Goal: Information Seeking & Learning: Learn about a topic

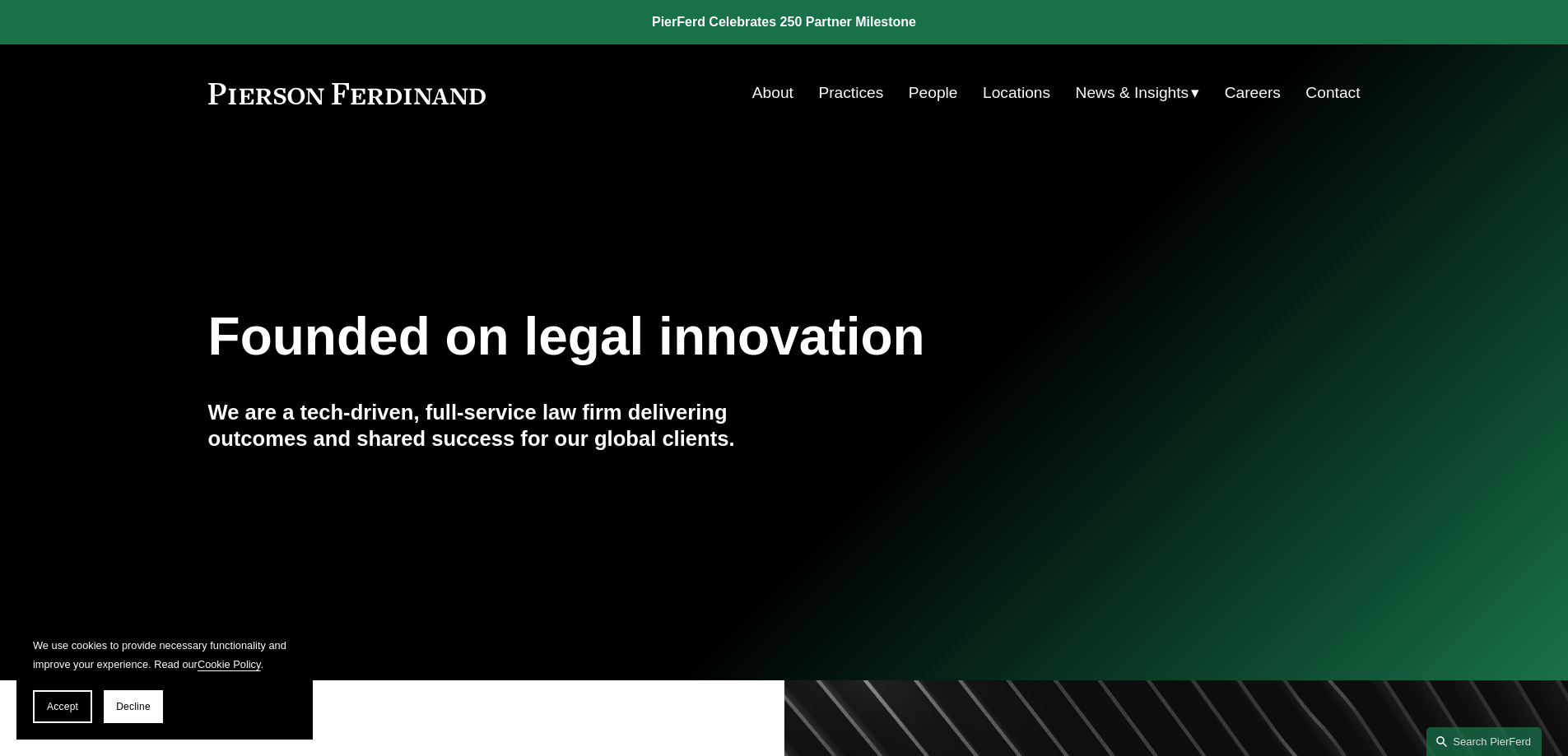
click at [843, 95] on link "Practices" at bounding box center [851, 92] width 65 height 31
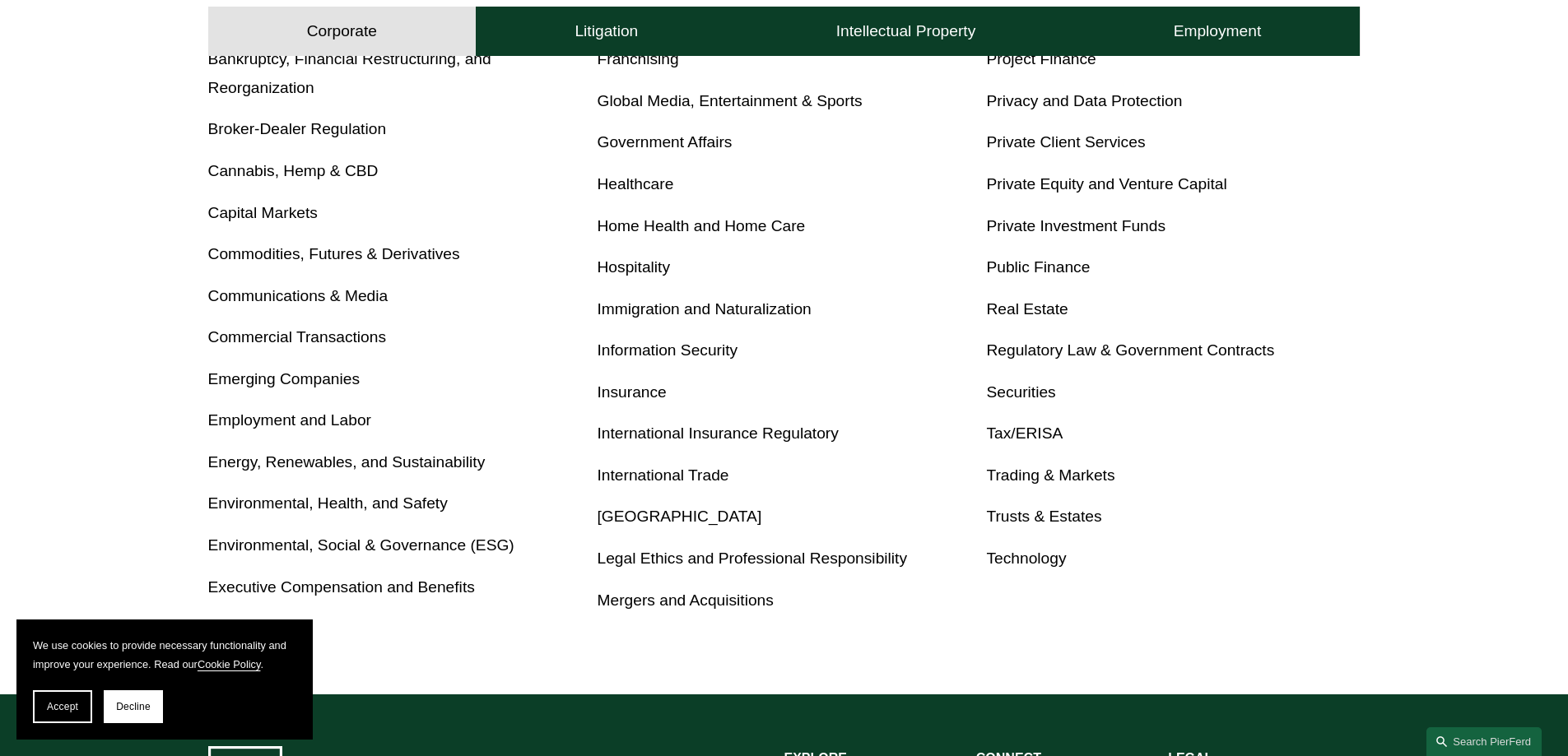
scroll to position [823, 0]
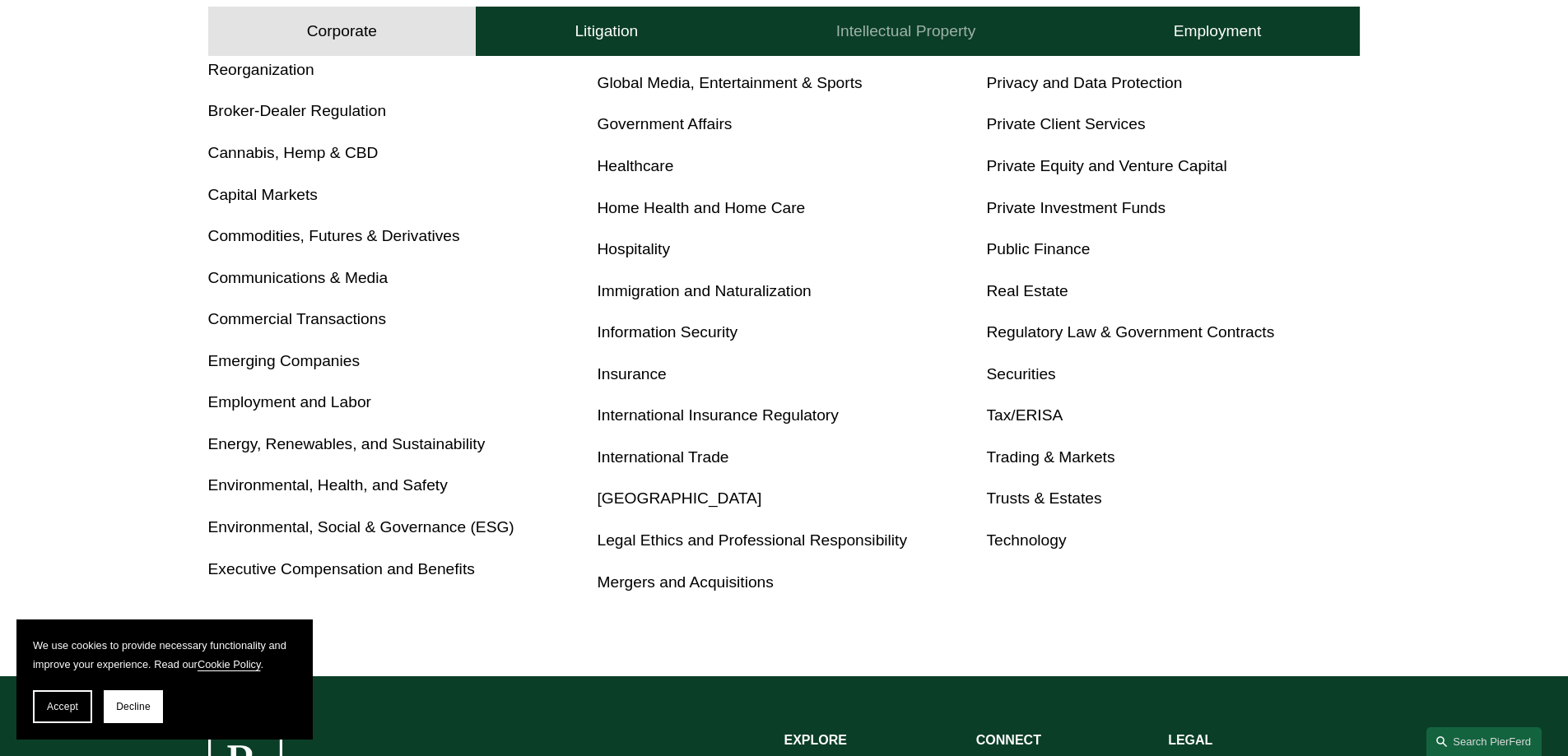
click at [942, 23] on h4 "Intellectual Property" at bounding box center [906, 32] width 140 height 20
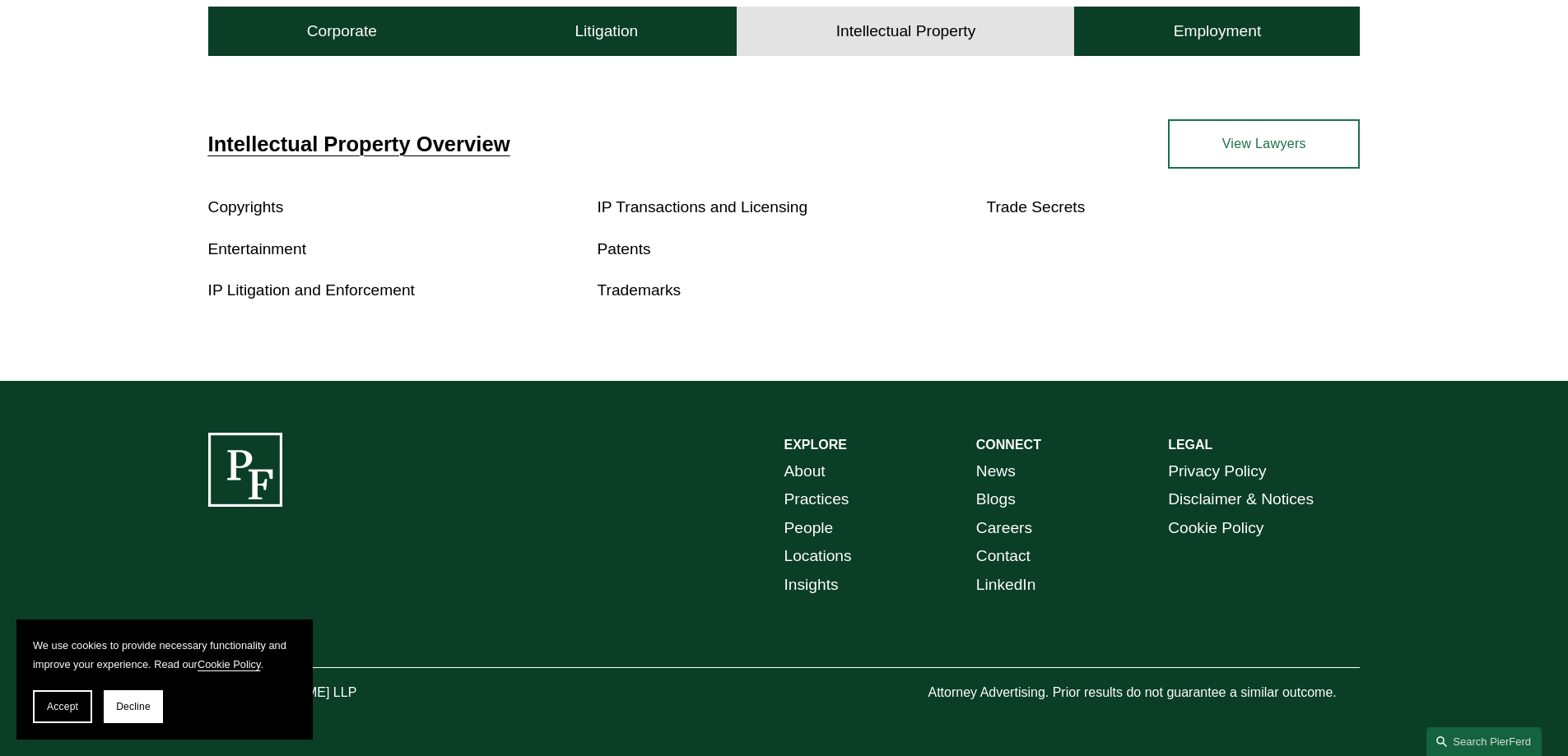
scroll to position [445, 0]
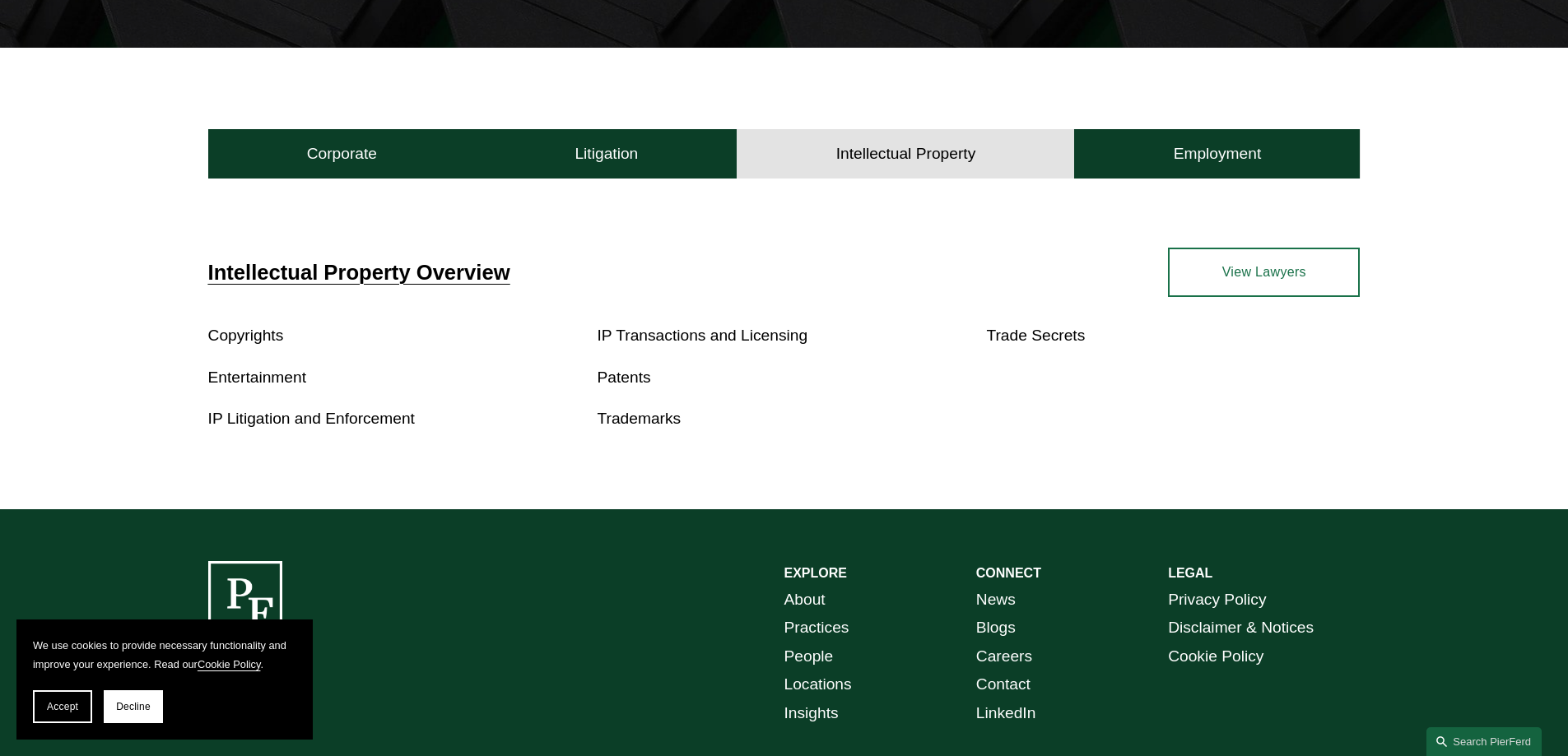
click at [1284, 275] on link "View Lawyers" at bounding box center [1263, 272] width 192 height 49
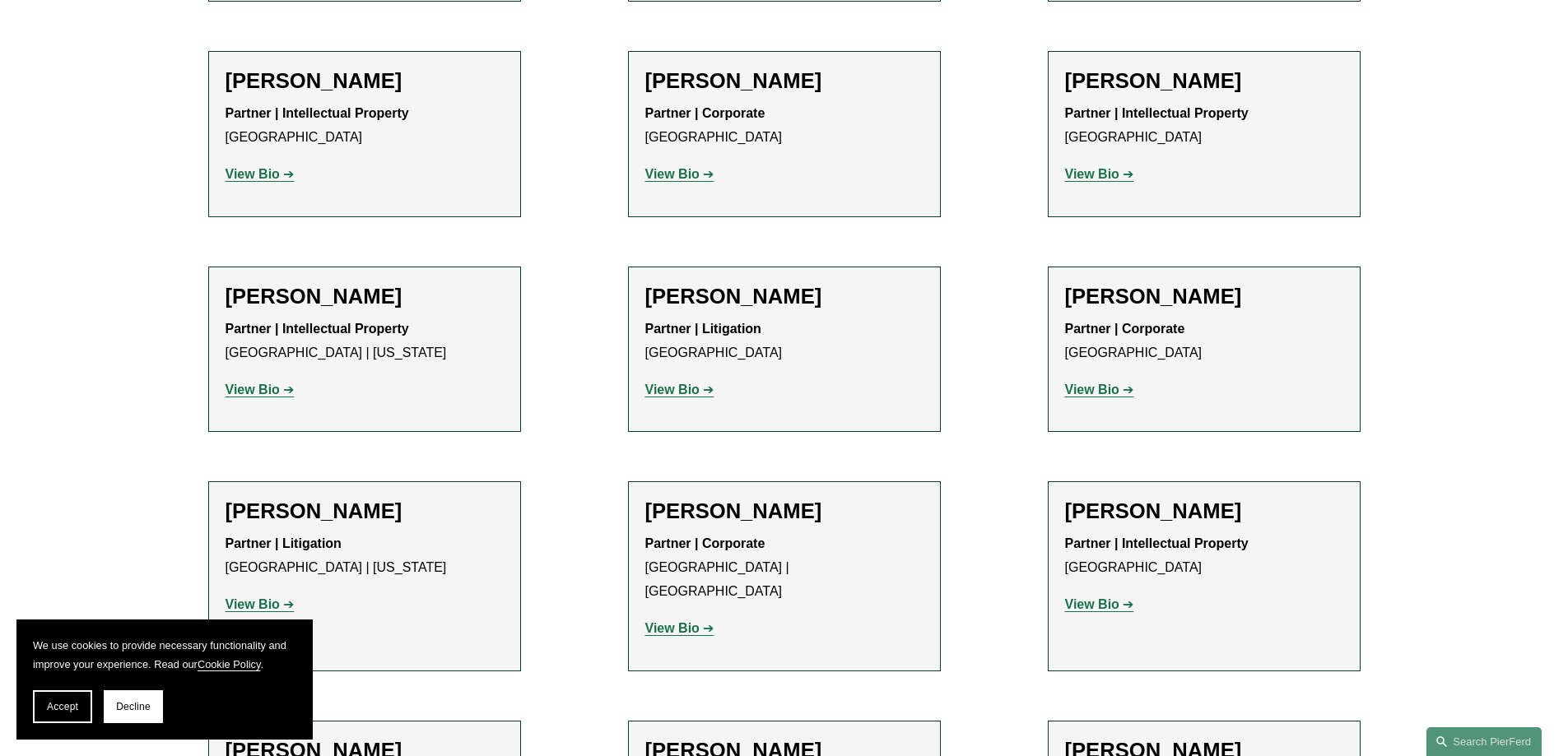
scroll to position [988, 0]
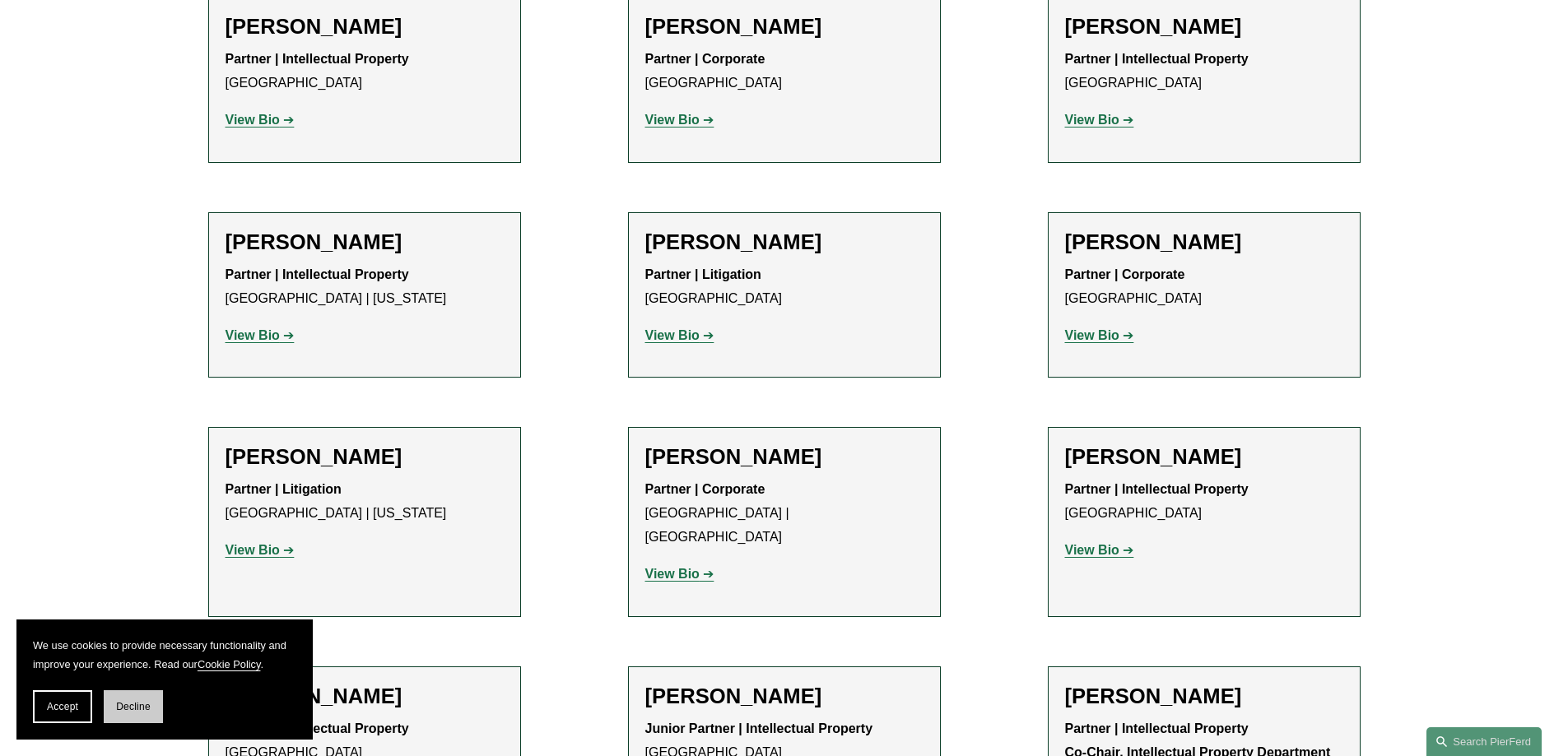
click at [134, 709] on span "Decline" at bounding box center [133, 707] width 34 height 12
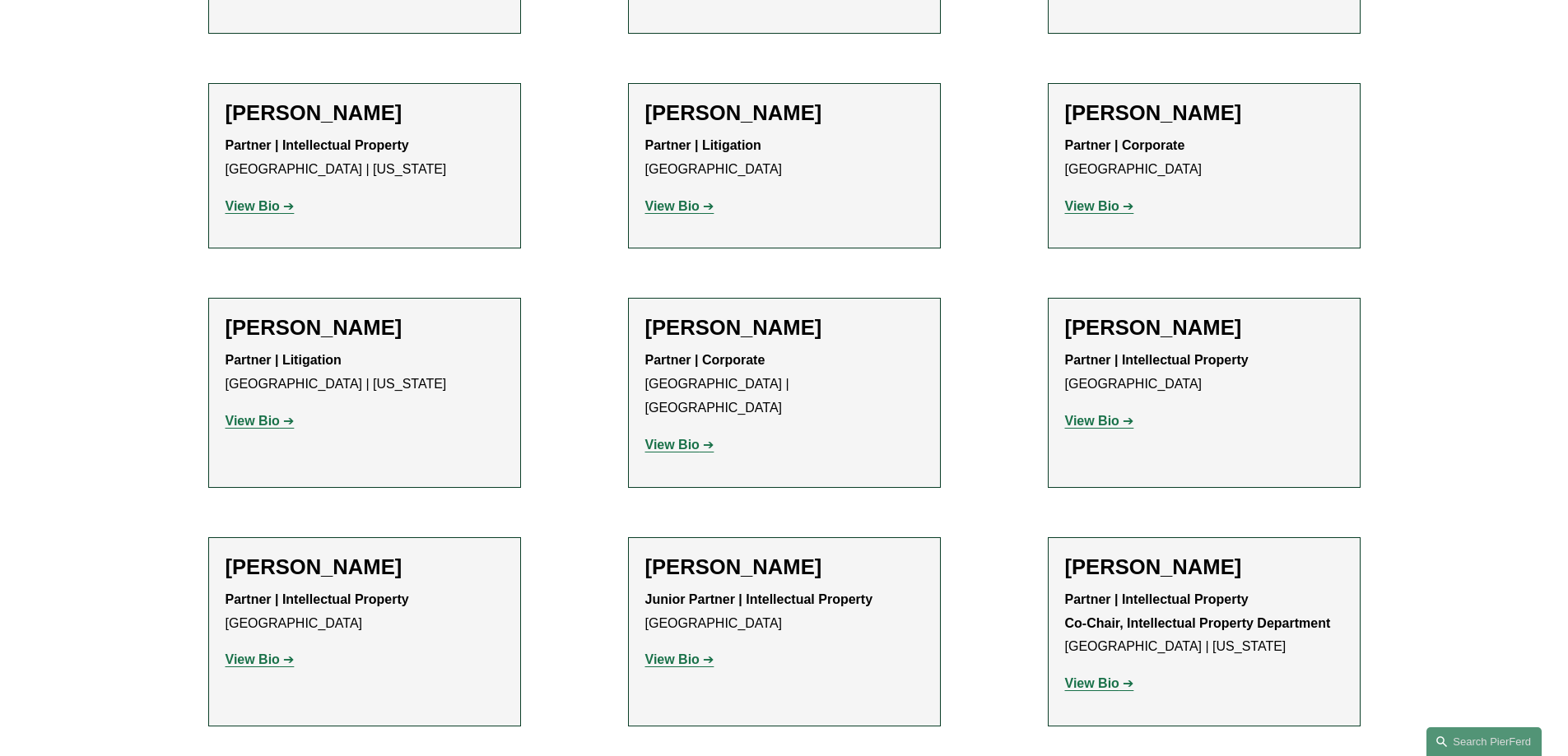
scroll to position [1152, 0]
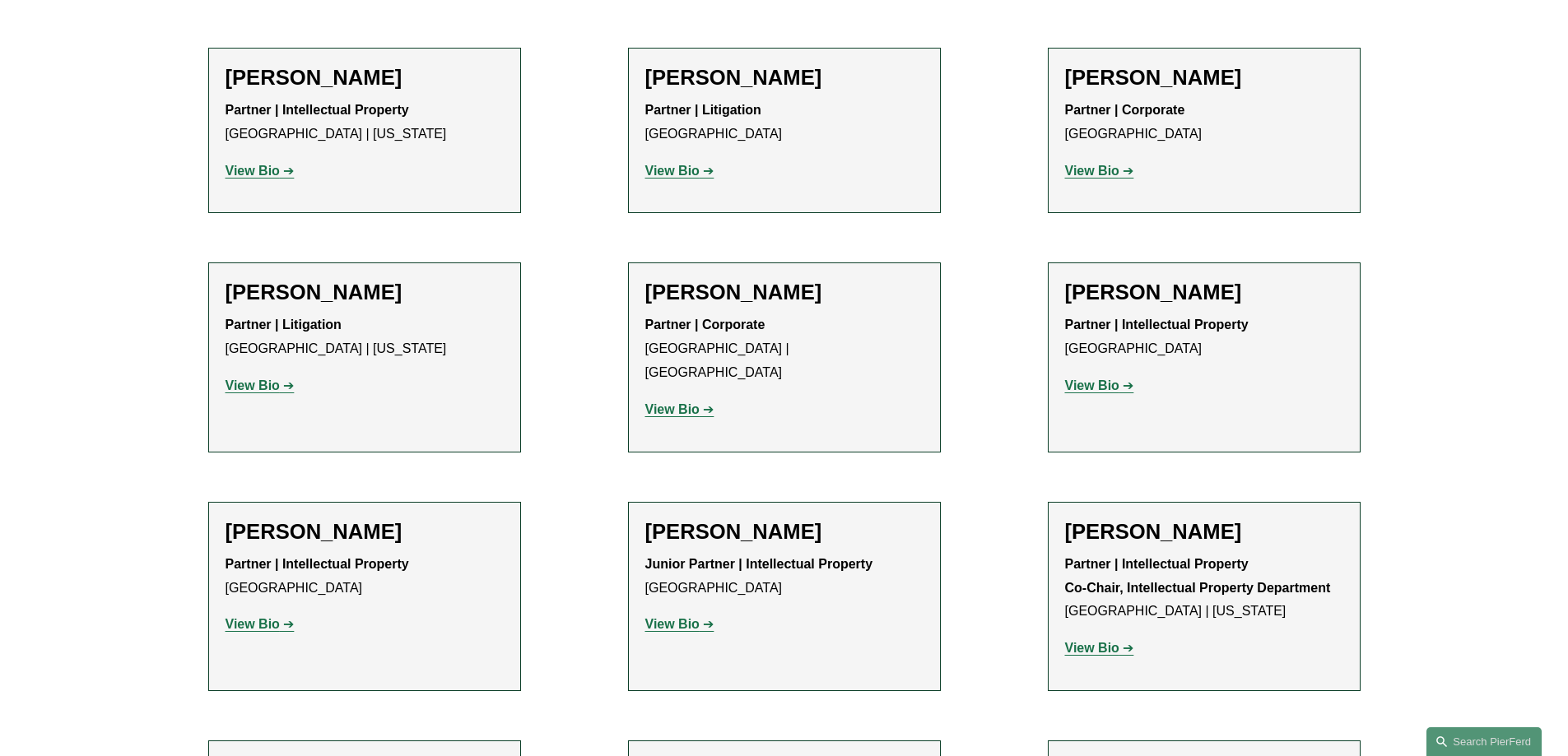
click at [1099, 641] on strong "View Bio" at bounding box center [1092, 648] width 54 height 14
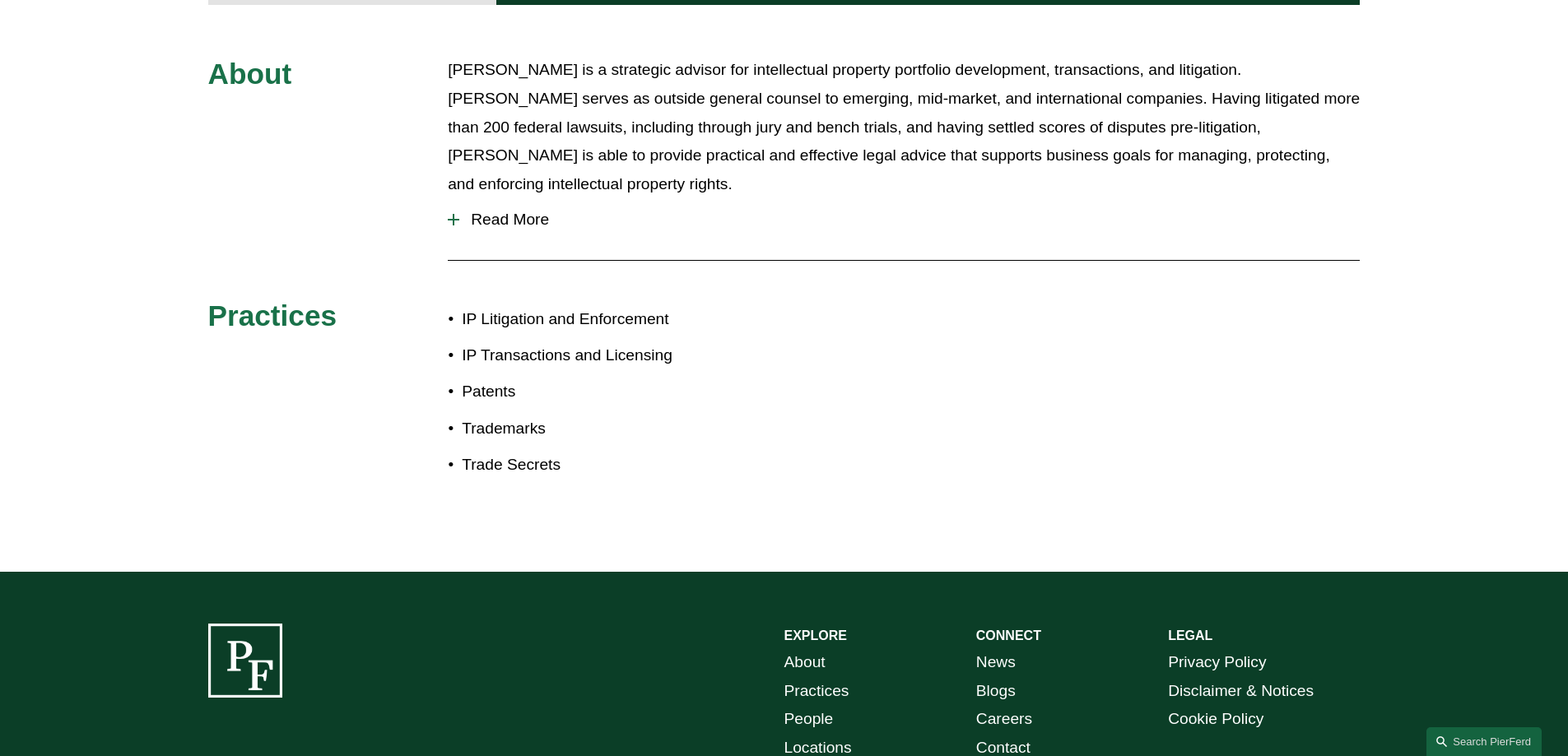
scroll to position [905, 0]
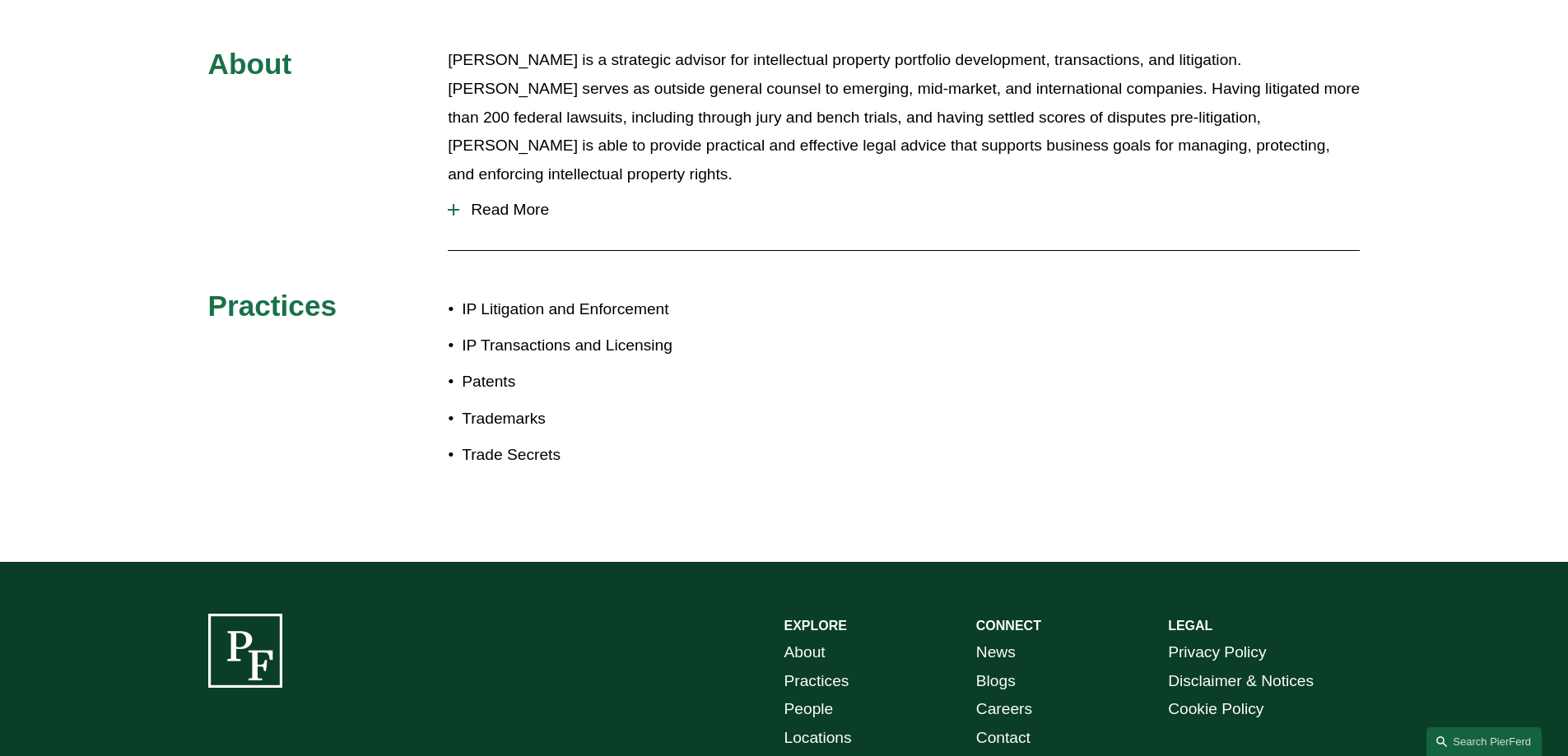
click at [473, 201] on span "Read More" at bounding box center [910, 210] width 900 height 18
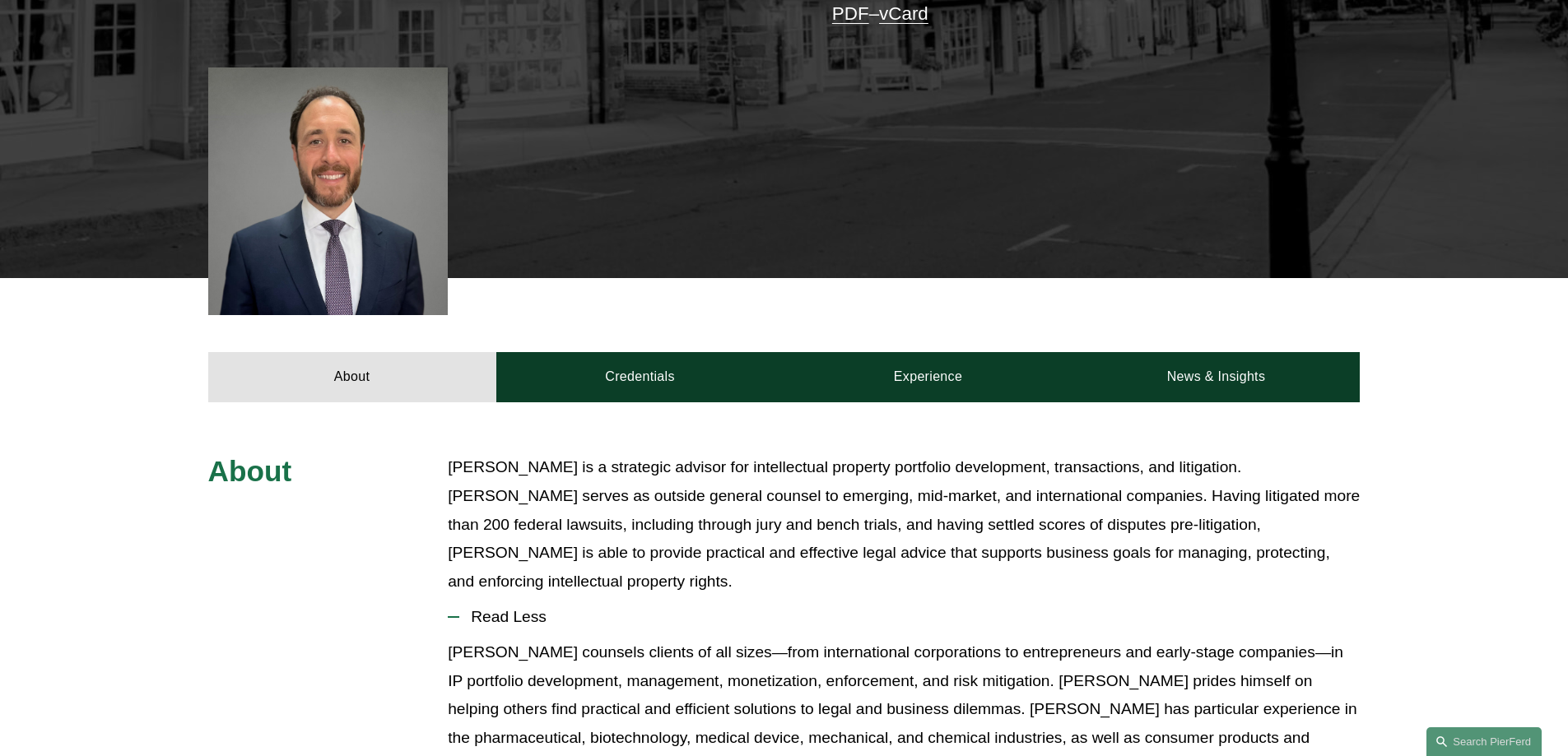
scroll to position [247, 0]
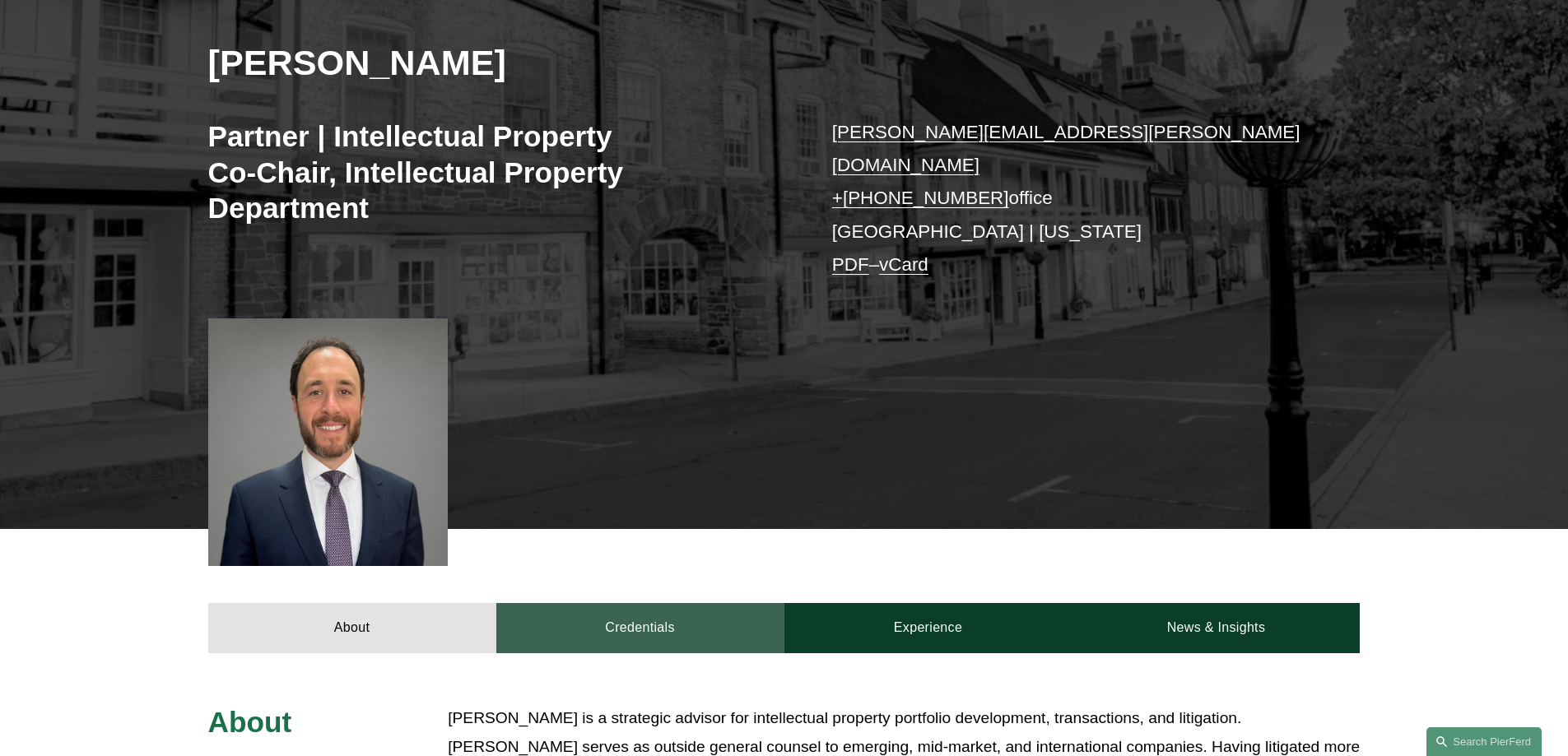
click at [665, 615] on link "Credentials" at bounding box center [640, 627] width 288 height 49
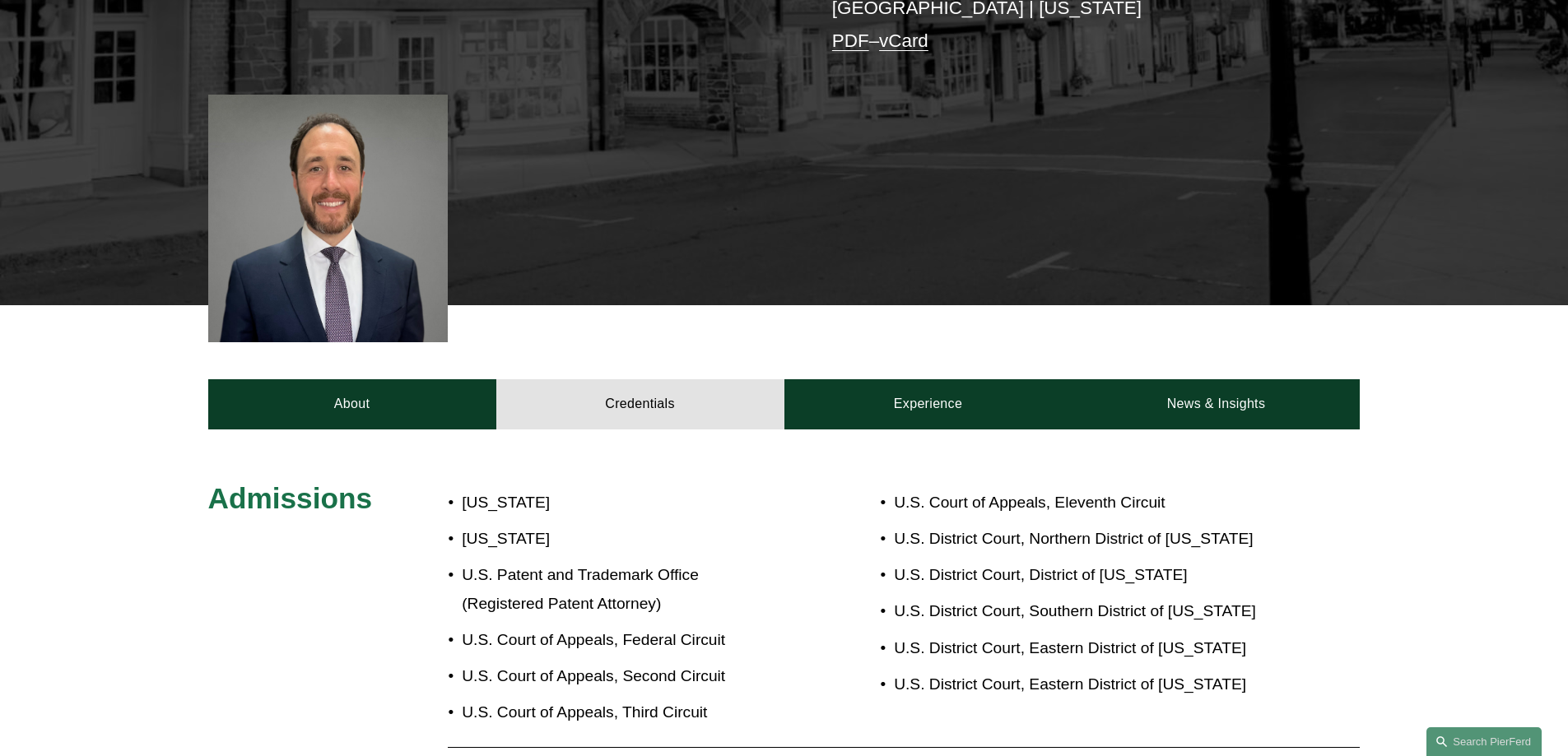
scroll to position [493, 0]
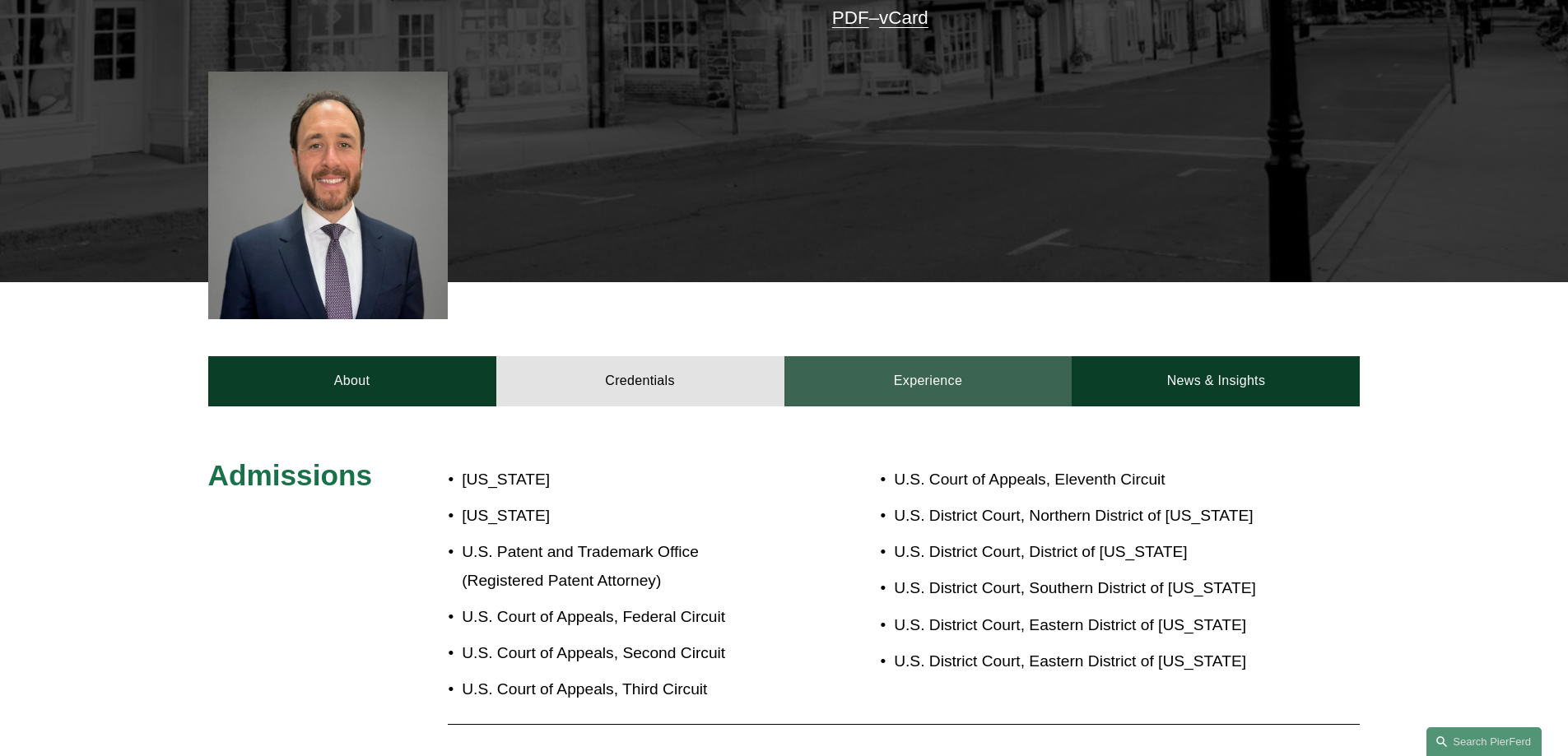
click at [940, 358] on link "Experience" at bounding box center [929, 381] width 288 height 49
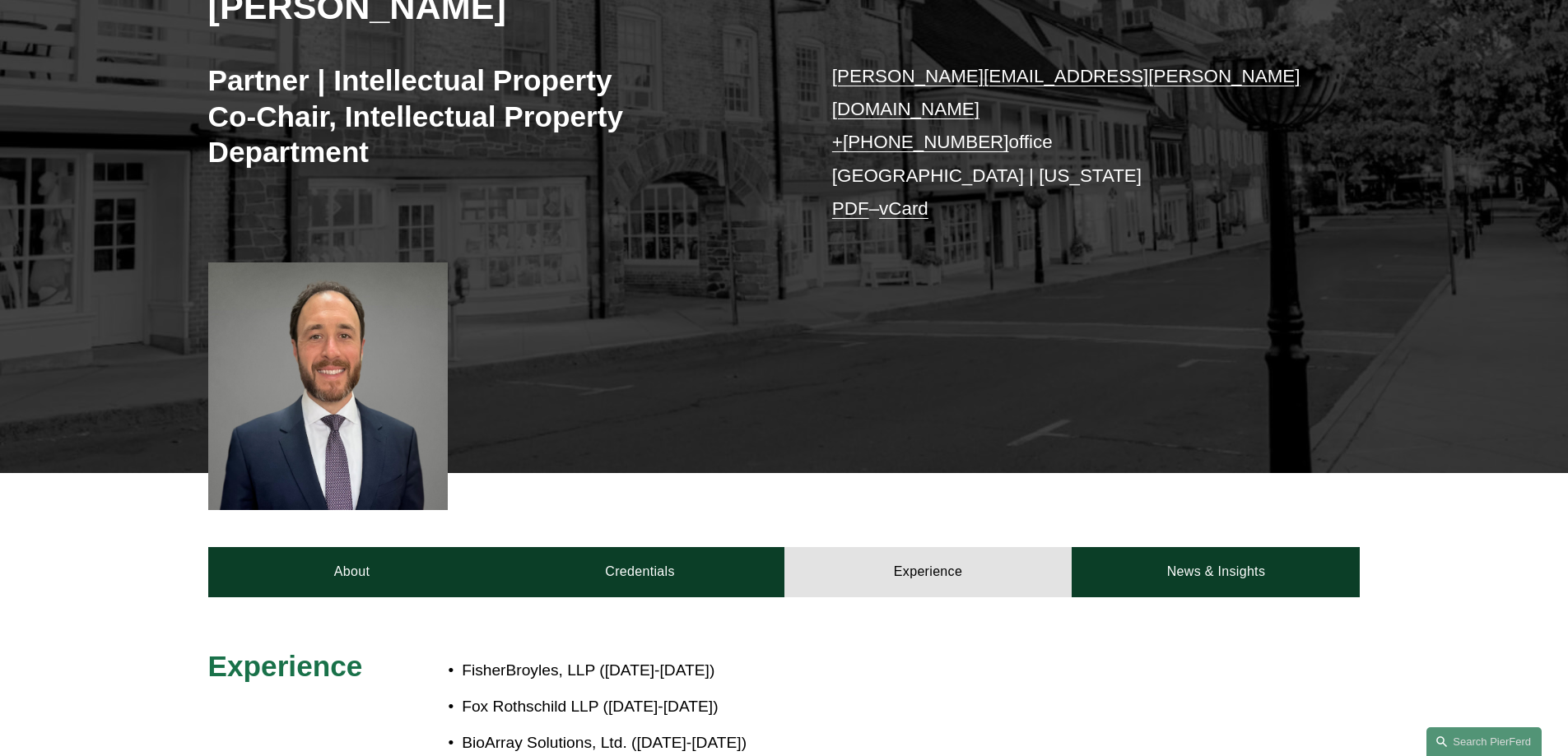
scroll to position [372, 0]
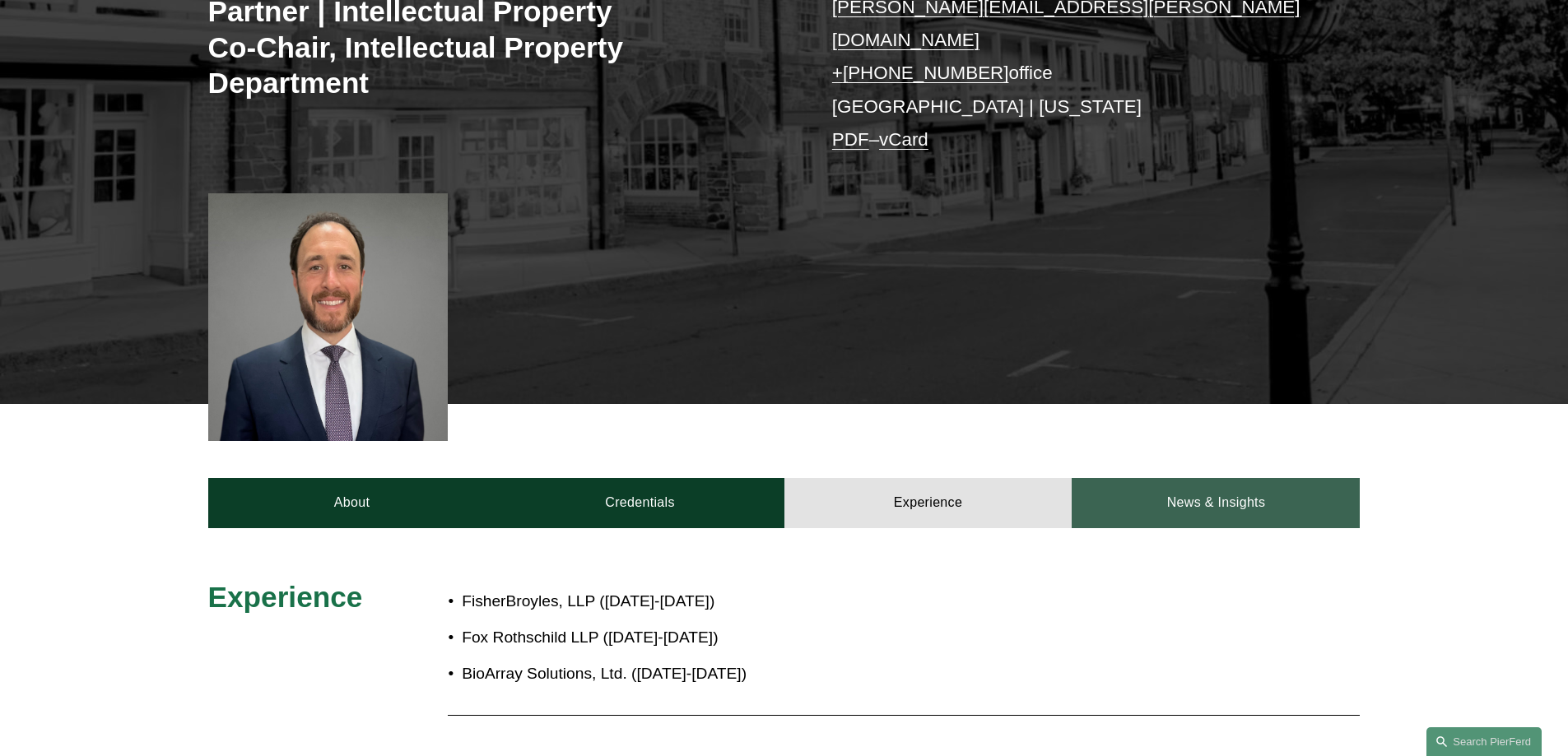
click at [1212, 494] on link "News & Insights" at bounding box center [1216, 503] width 288 height 49
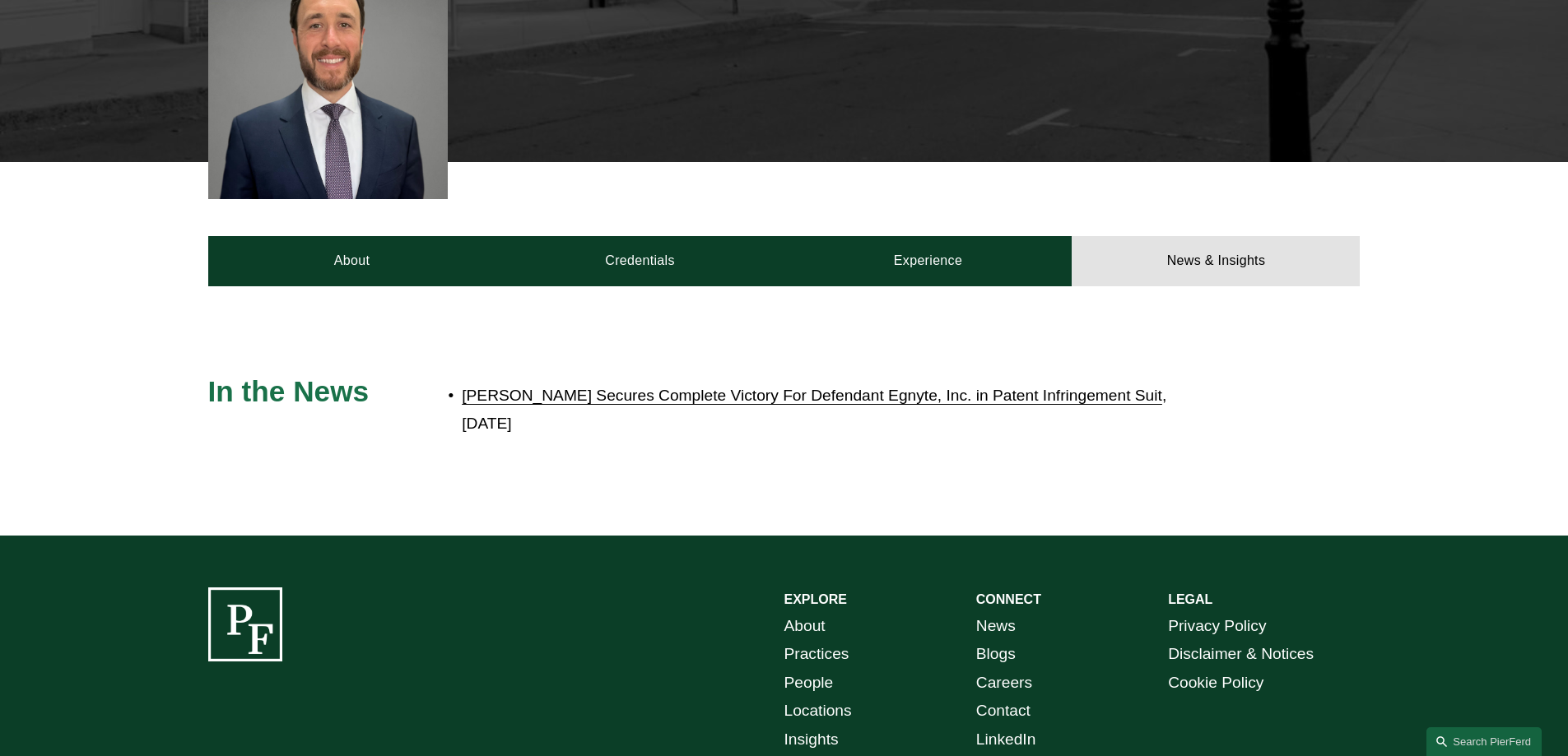
scroll to position [619, 0]
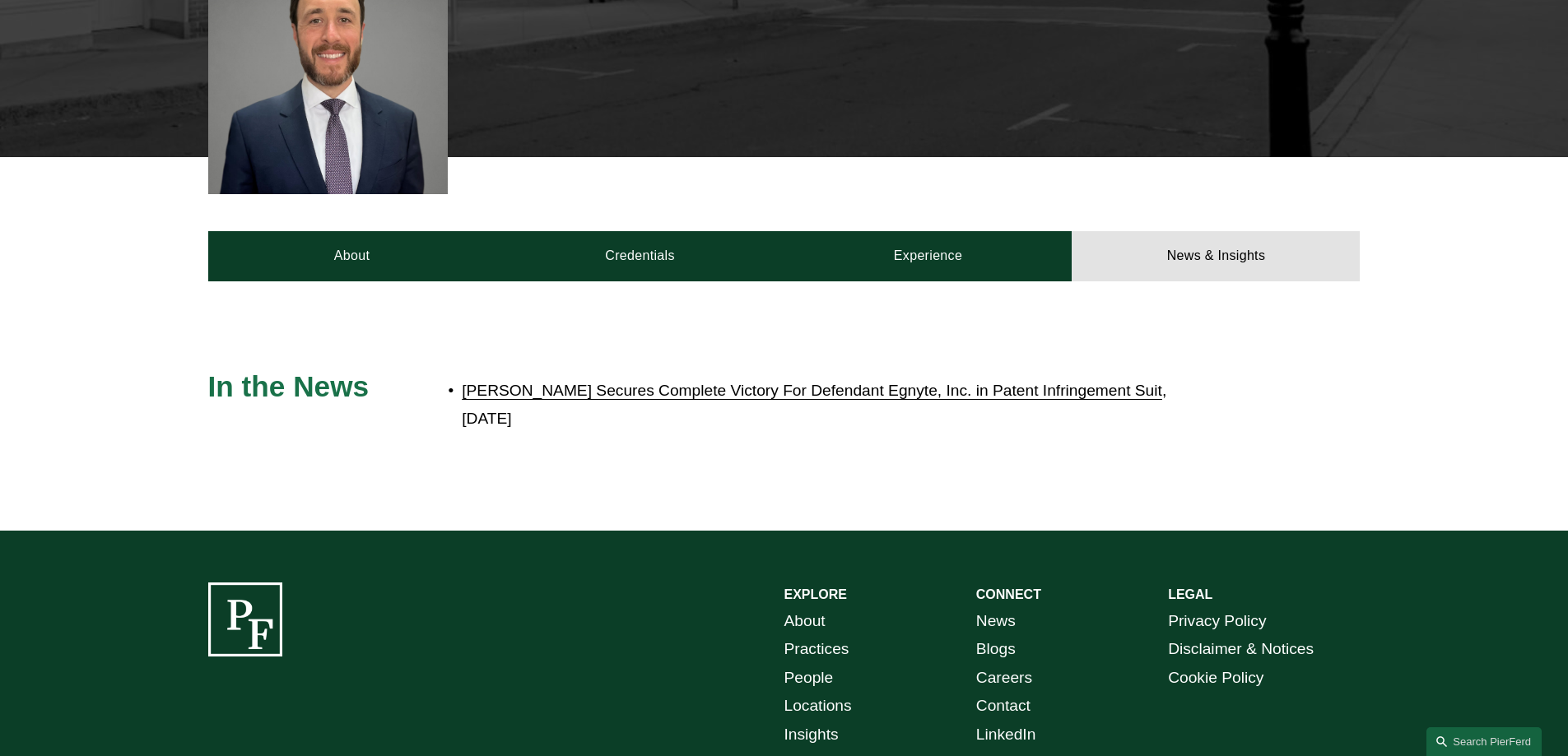
click at [781, 382] on link "[PERSON_NAME] Secures Complete Victory For Defendant Egnyte, Inc. in Patent Inf…" at bounding box center [812, 391] width 700 height 18
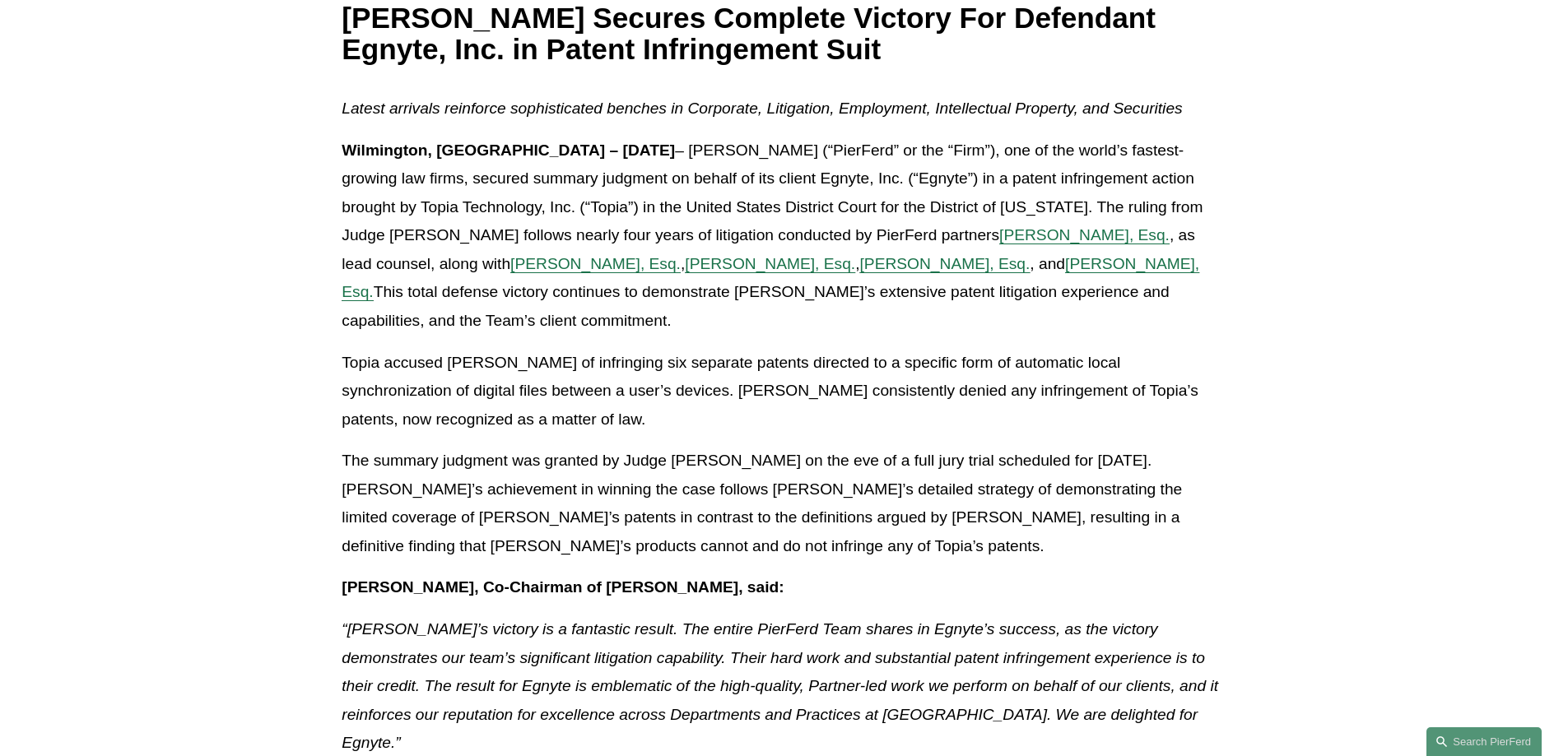
scroll to position [329, 0]
